Goal: Book appointment/travel/reservation

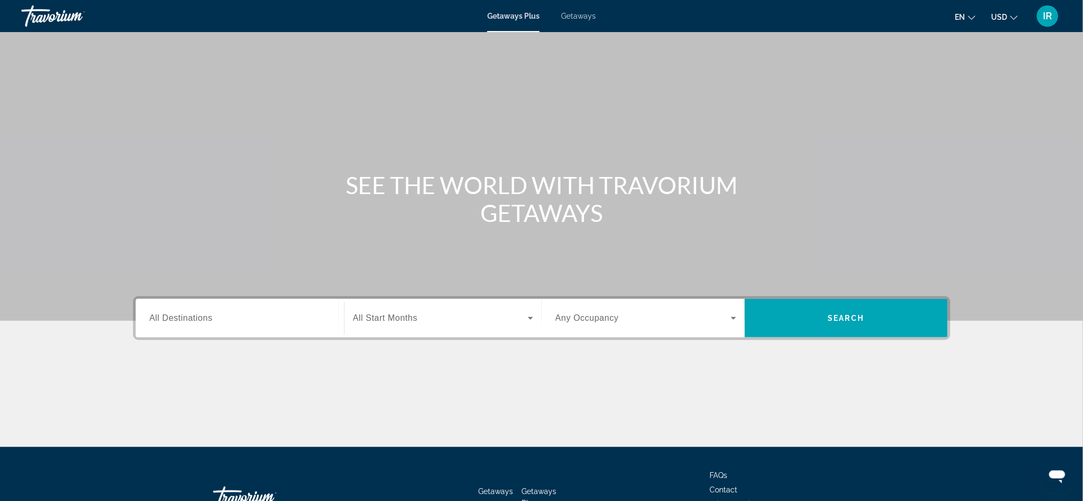
click at [583, 18] on span "Getaways" at bounding box center [578, 16] width 35 height 9
click at [237, 316] on input "Destination All Destinations" at bounding box center [240, 318] width 181 height 13
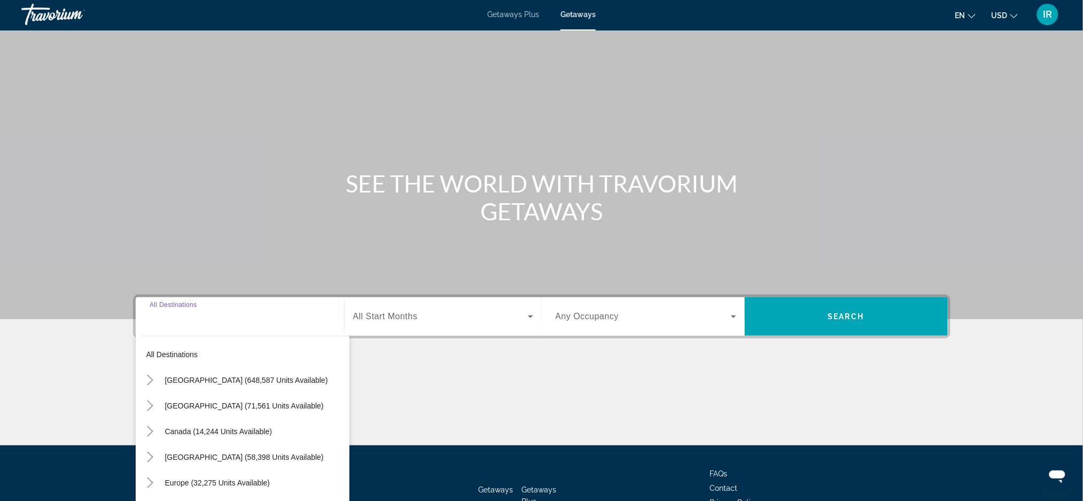
scroll to position [75, 0]
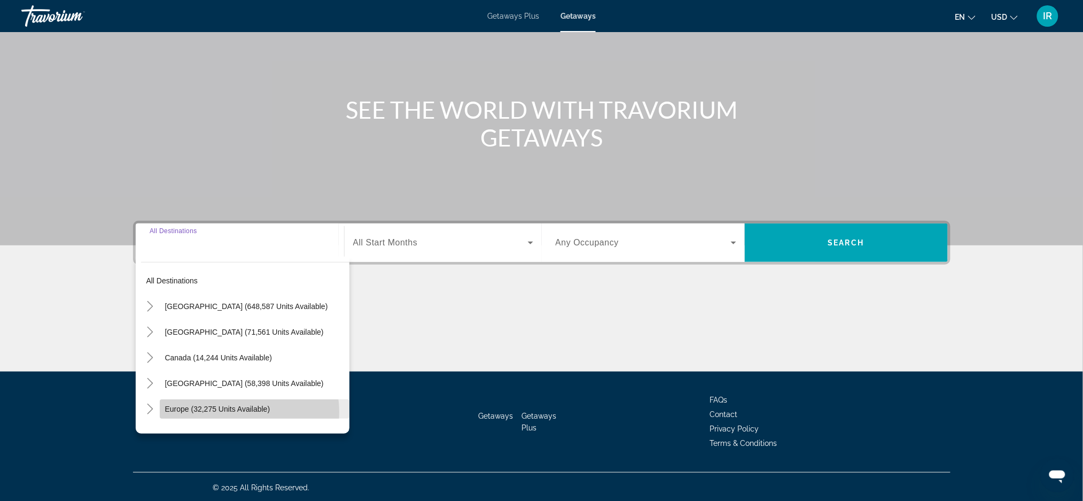
click at [235, 411] on span "Europe (32,275 units available)" at bounding box center [217, 408] width 105 height 9
type input "**********"
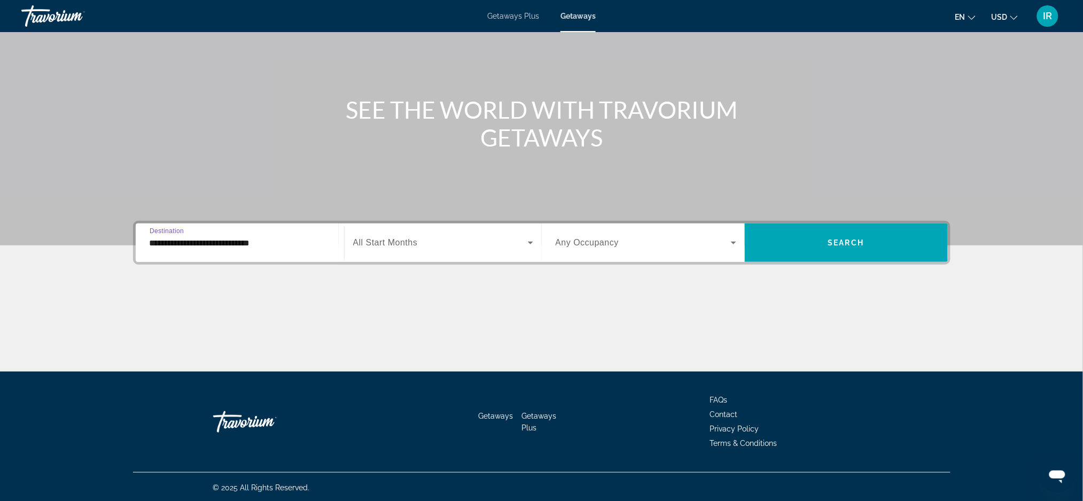
click at [426, 243] on span "Search widget" at bounding box center [440, 242] width 175 height 13
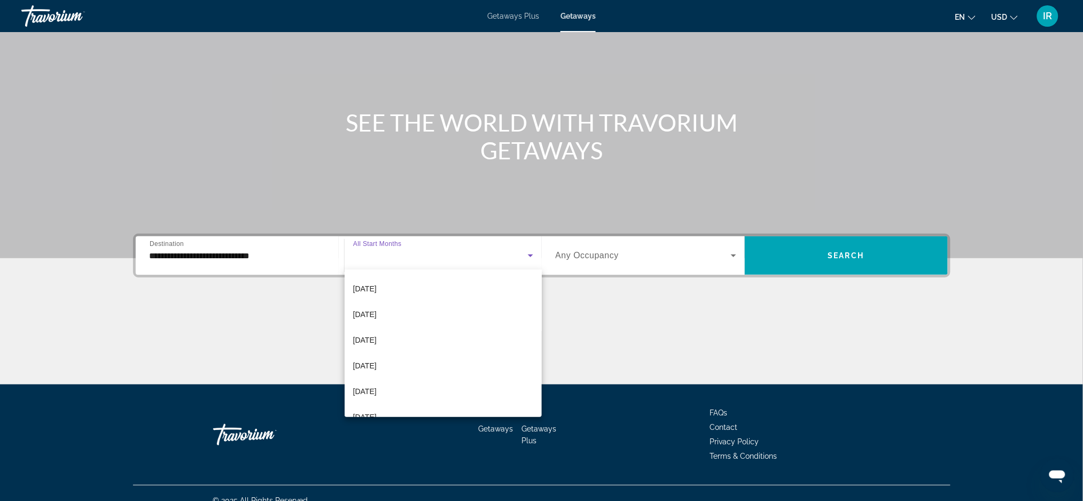
scroll to position [76, 0]
click at [377, 361] on span "[DATE]" at bounding box center [365, 364] width 24 height 13
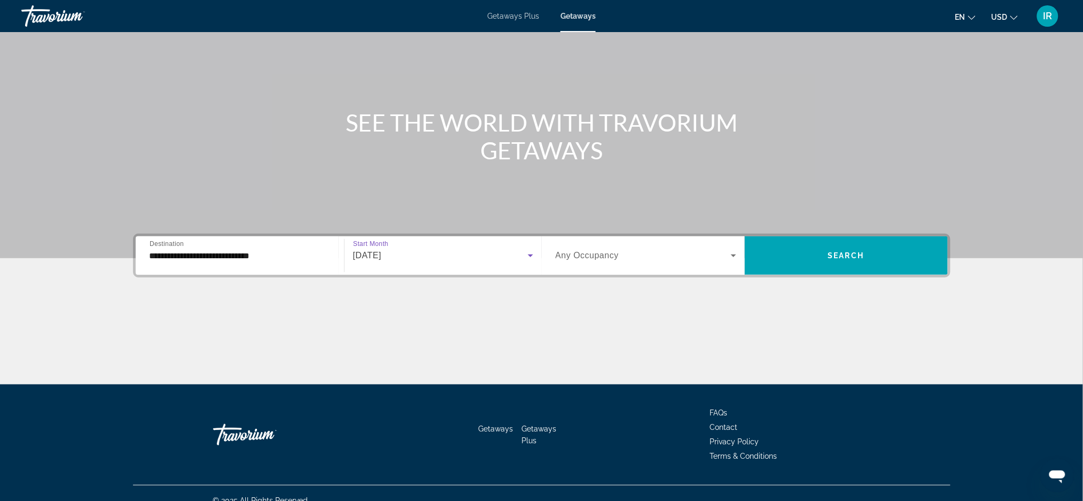
click at [733, 254] on icon "Search widget" at bounding box center [733, 255] width 5 height 3
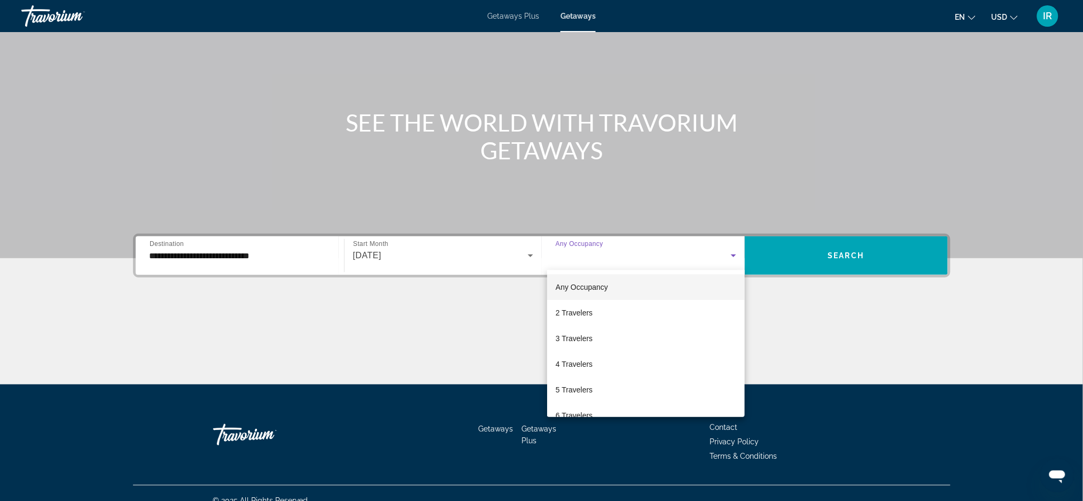
scroll to position [75, 0]
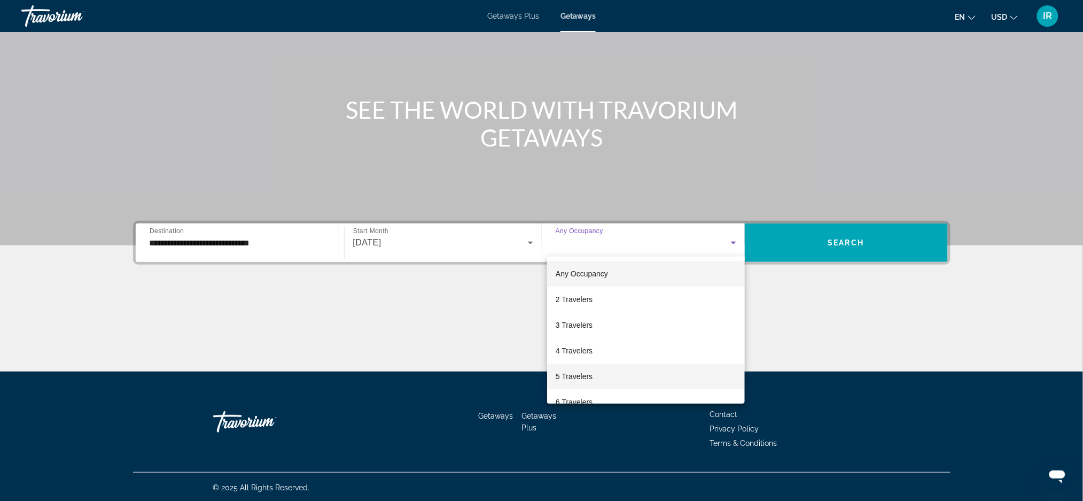
click at [577, 378] on span "5 Travelers" at bounding box center [574, 376] width 37 height 13
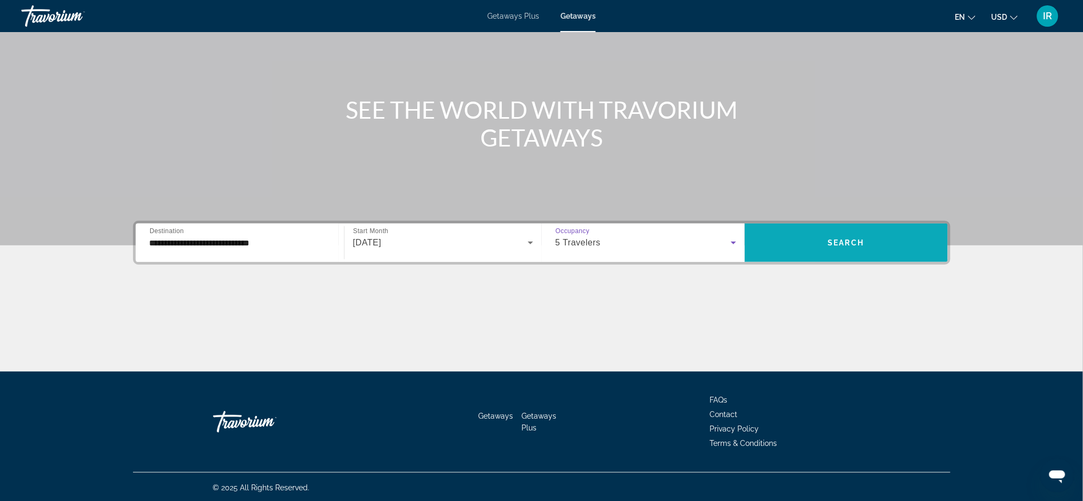
click at [821, 242] on span "Search widget" at bounding box center [846, 243] width 203 height 26
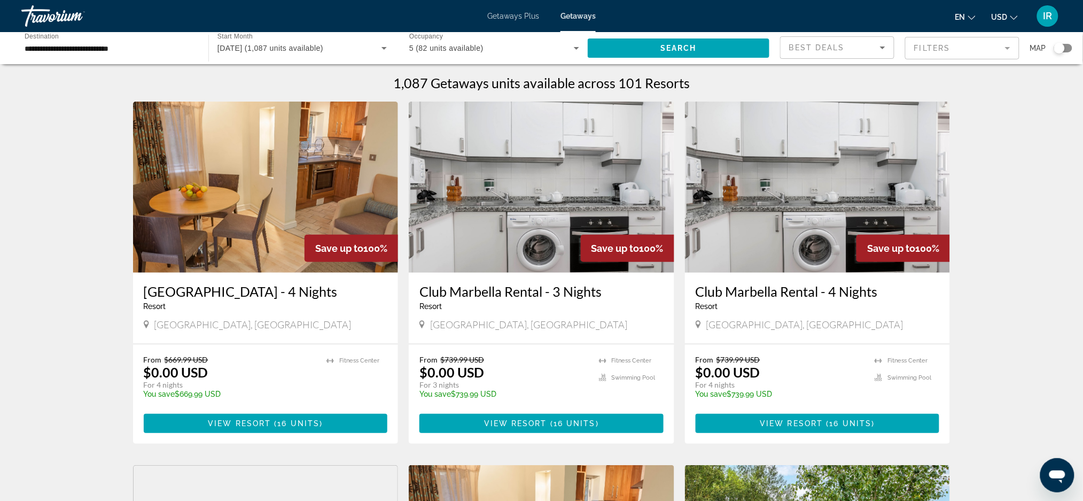
click at [203, 237] on img "Main content" at bounding box center [265, 186] width 265 height 171
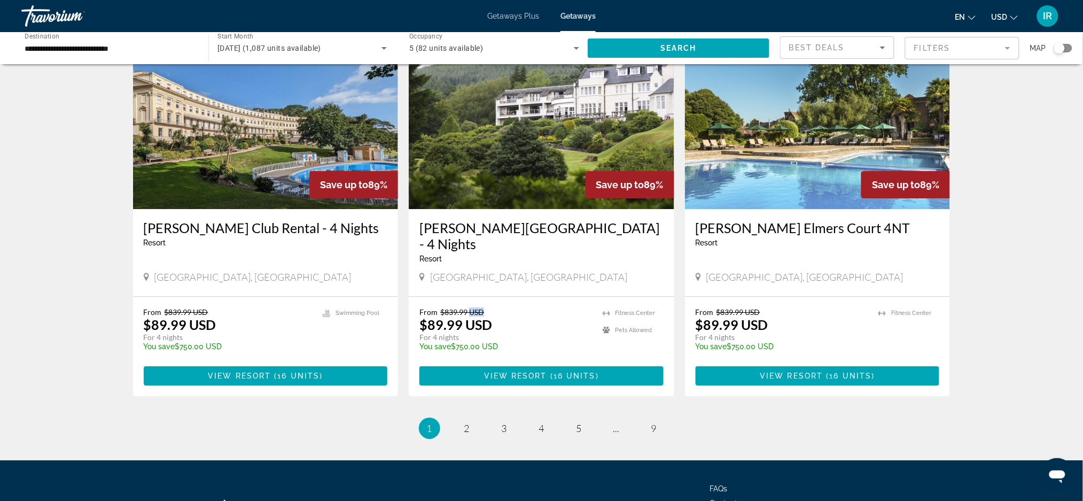
scroll to position [1167, 0]
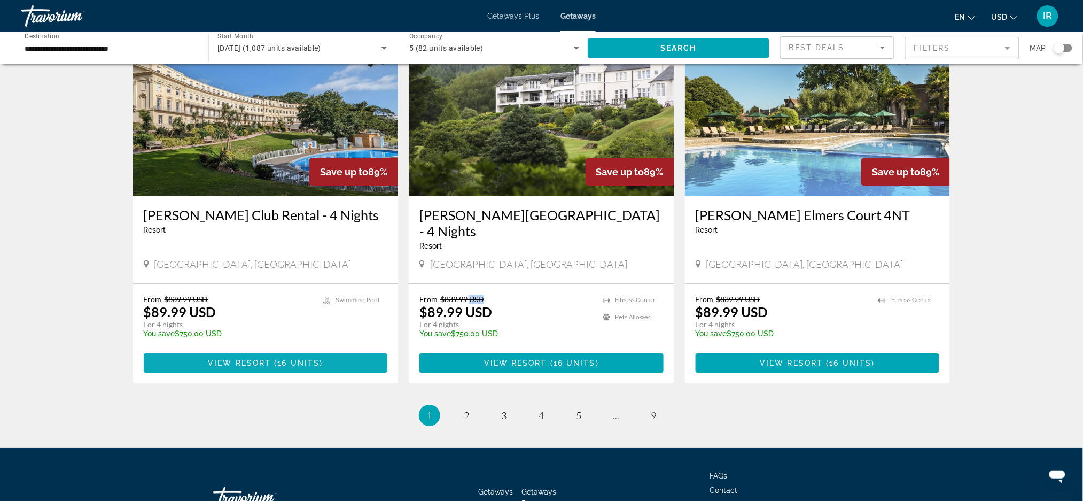
click at [354, 350] on span "Main content" at bounding box center [266, 363] width 244 height 26
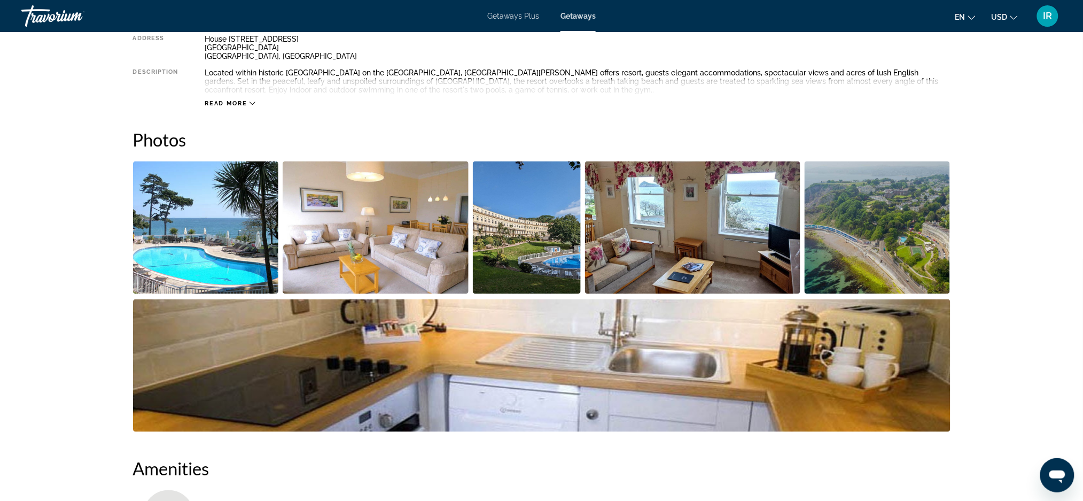
scroll to position [422, 0]
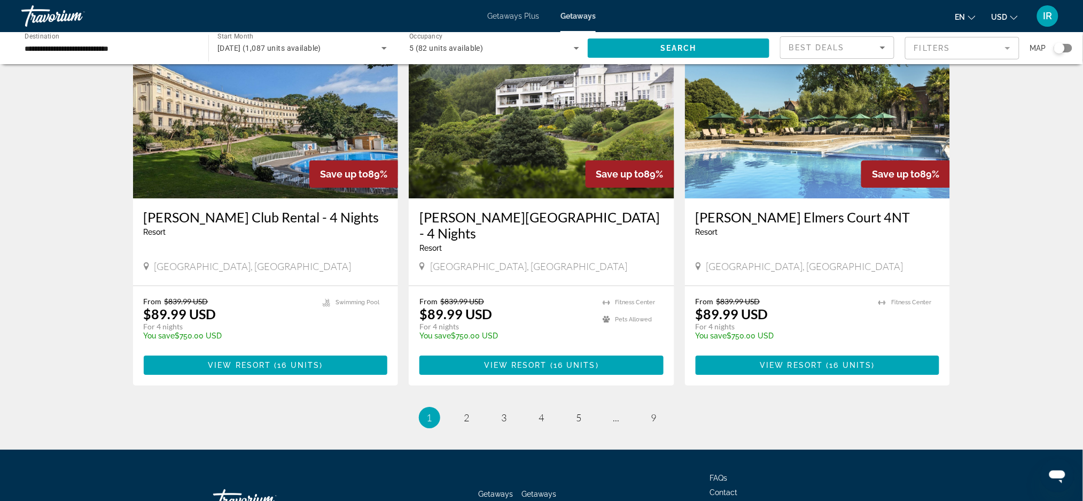
scroll to position [1163, 0]
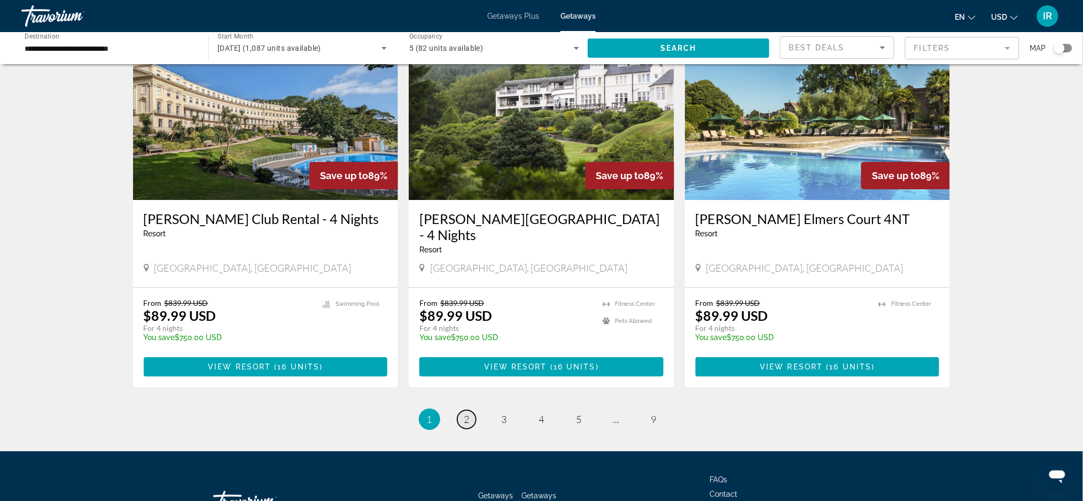
click at [466, 413] on span "2" at bounding box center [466, 419] width 5 height 12
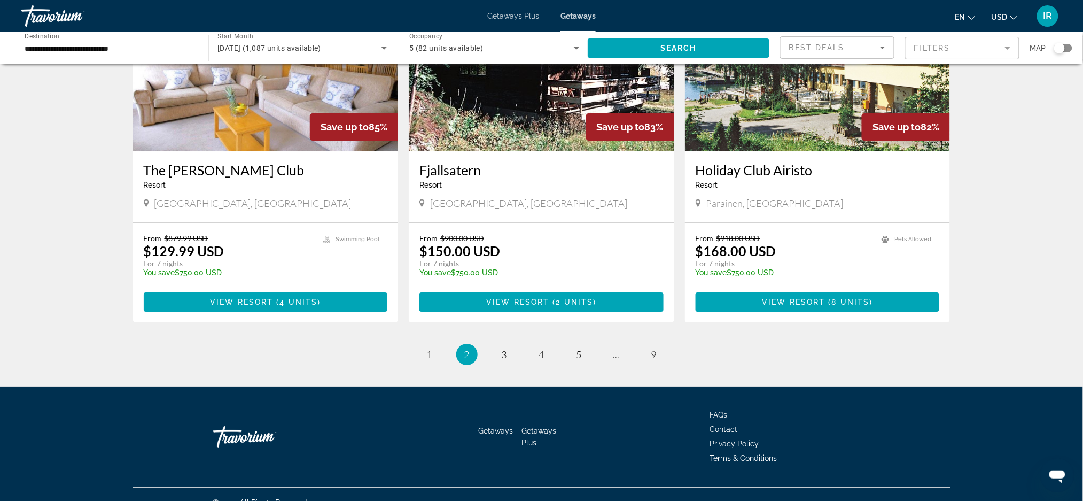
scroll to position [1228, 0]
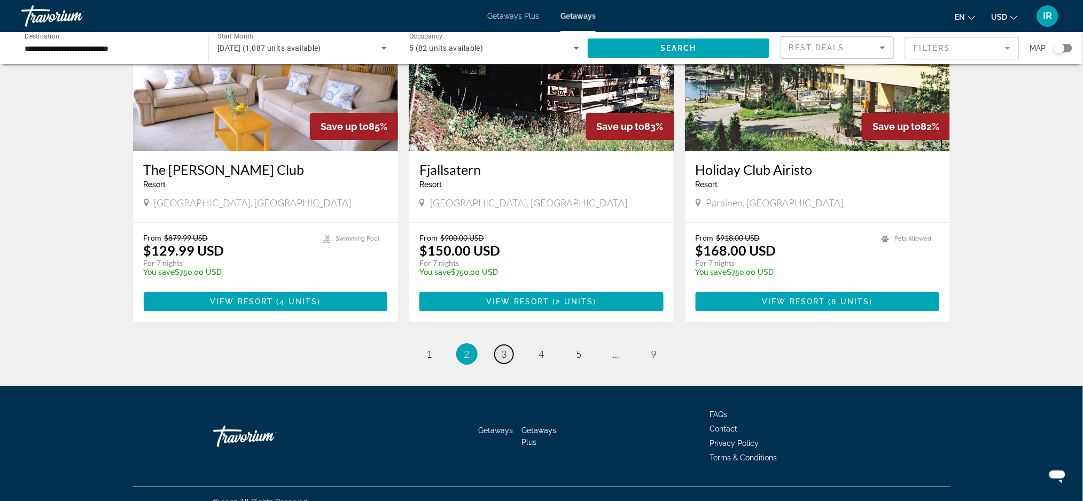
click at [507, 345] on link "page 3" at bounding box center [504, 354] width 19 height 19
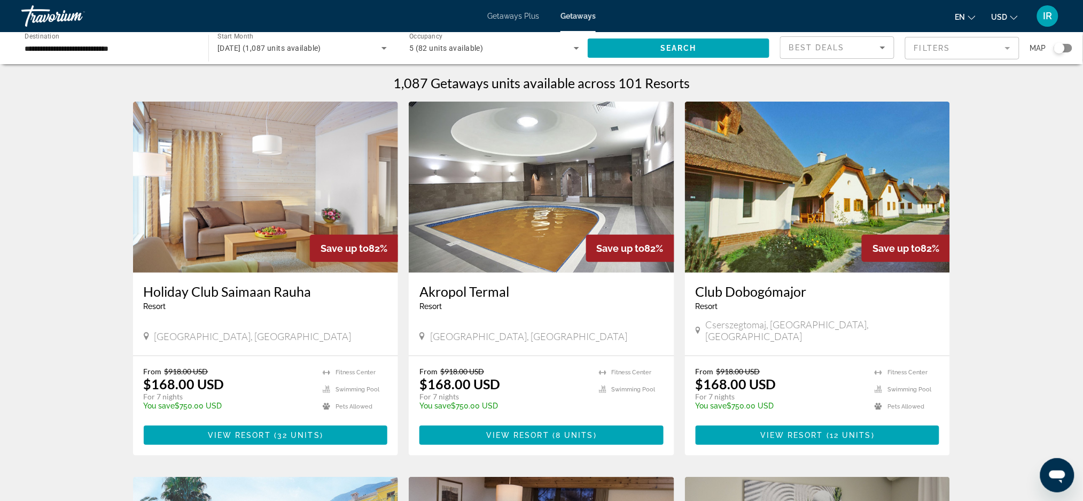
click at [703, 410] on p "temp" at bounding box center [780, 413] width 169 height 7
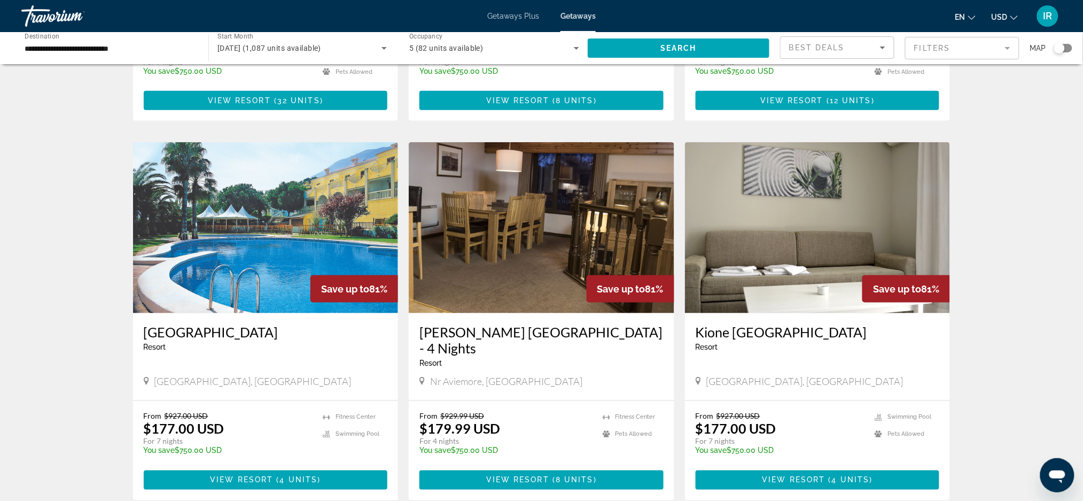
scroll to position [339, 0]
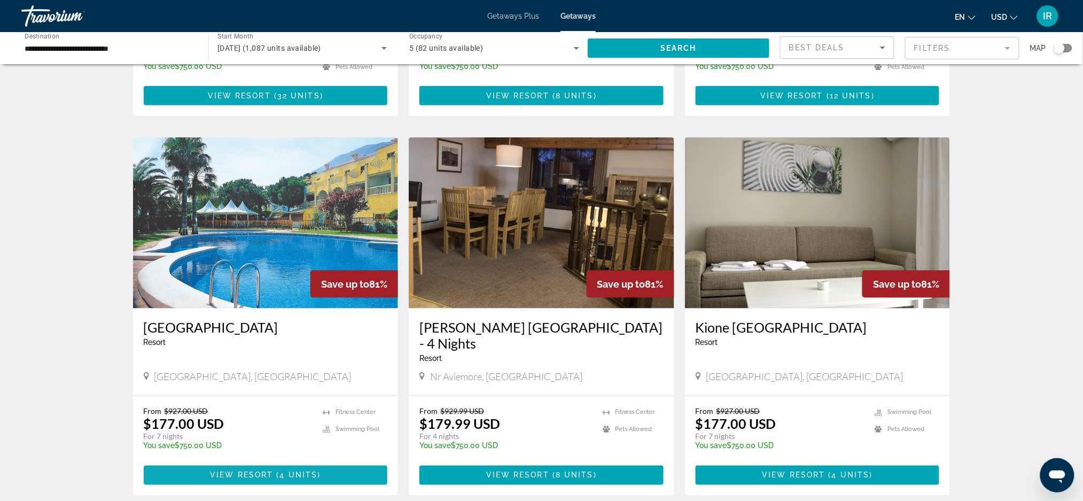
click at [268, 471] on span "View Resort" at bounding box center [241, 475] width 63 height 9
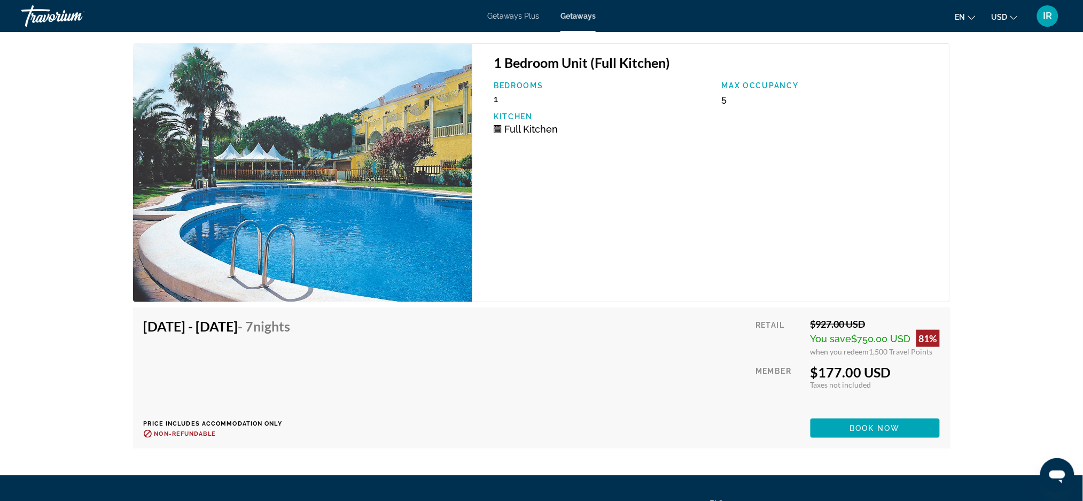
scroll to position [1675, 0]
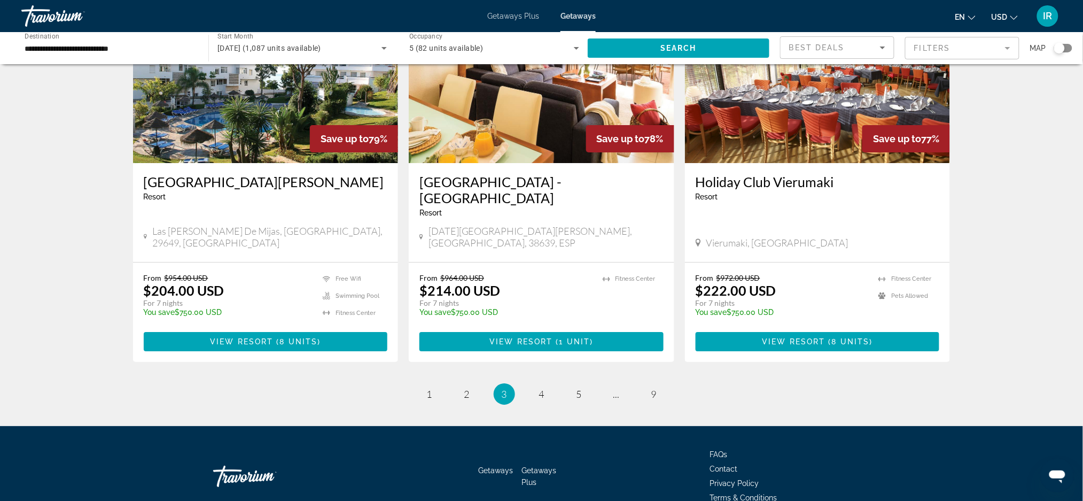
scroll to position [1242, 0]
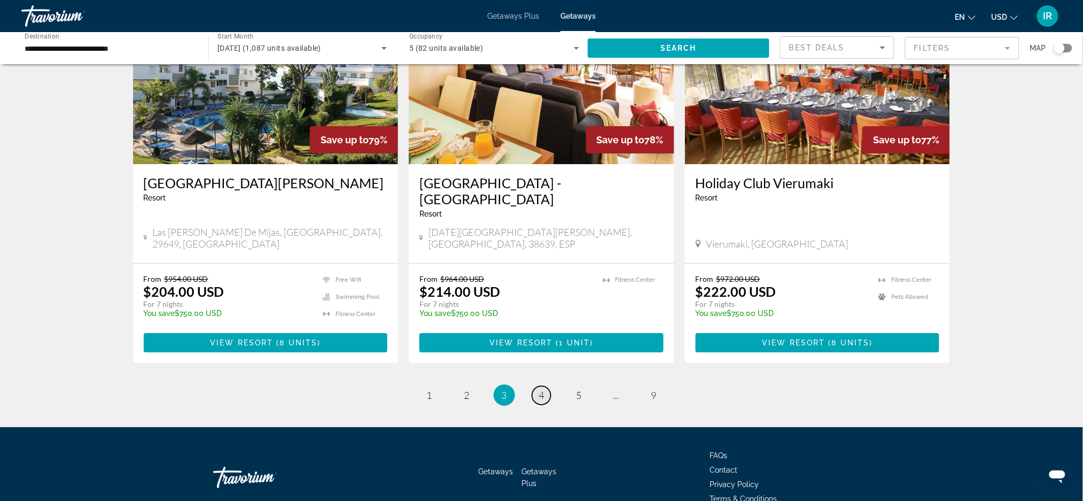
click at [543, 389] on span "4" at bounding box center [541, 395] width 5 height 12
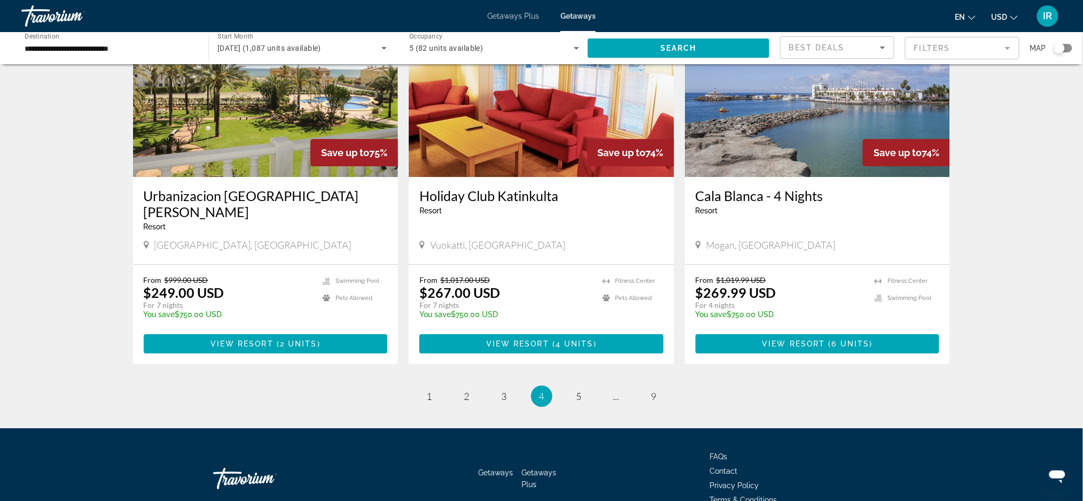
scroll to position [1206, 0]
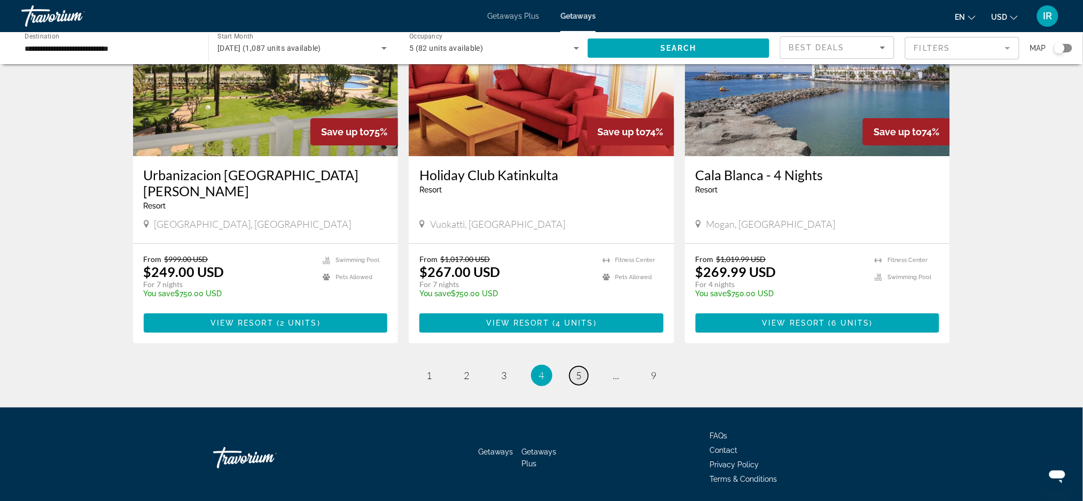
click at [587, 366] on link "page 5" at bounding box center [578, 375] width 19 height 19
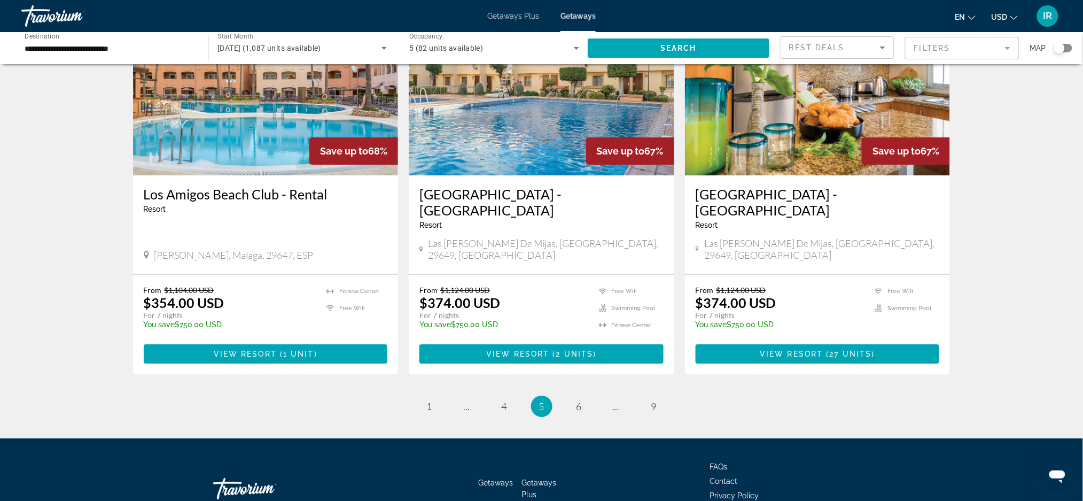
scroll to position [1227, 0]
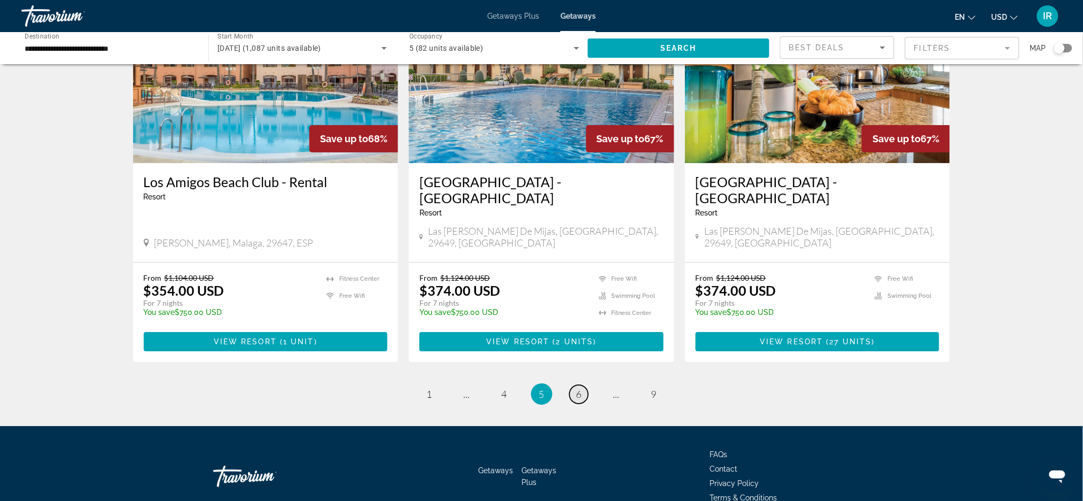
click at [578, 388] on span "6" at bounding box center [578, 394] width 5 height 12
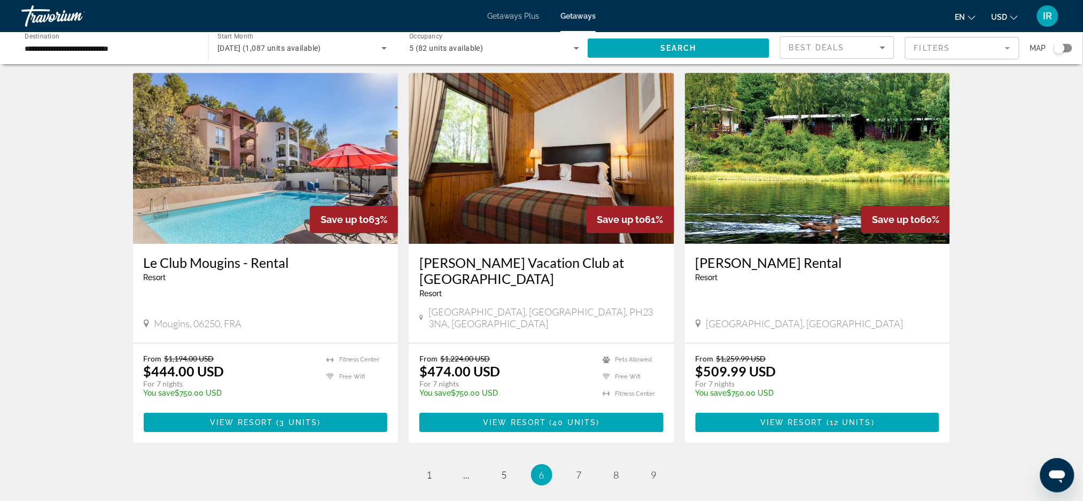
scroll to position [1176, 0]
